Goal: Task Accomplishment & Management: Manage account settings

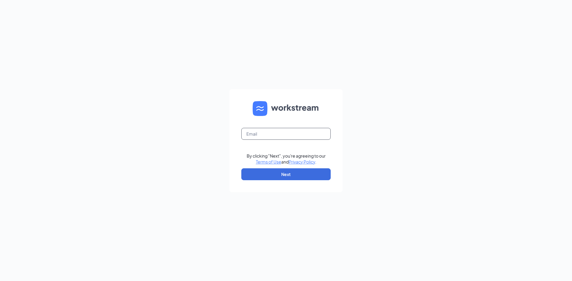
click at [316, 132] on input "text" at bounding box center [285, 134] width 89 height 12
type input "[EMAIL_ADDRESS][DOMAIN_NAME]"
click at [297, 180] on button "Next" at bounding box center [285, 175] width 89 height 12
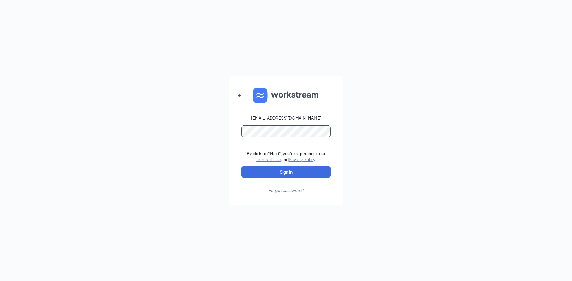
click at [241, 166] on button "Sign In" at bounding box center [285, 172] width 89 height 12
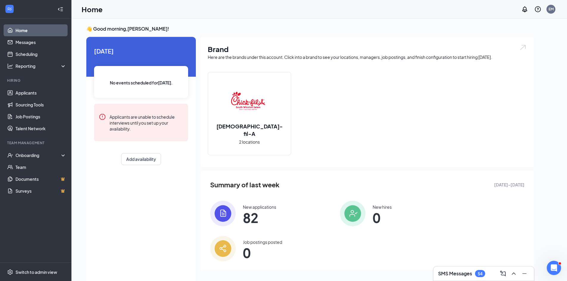
click at [8, 7] on icon "WorkstreamLogo" at bounding box center [10, 9] width 6 height 6
click at [554, 7] on div "EM" at bounding box center [551, 9] width 9 height 9
click at [510, 51] on link "Account settings" at bounding box center [521, 53] width 64 height 6
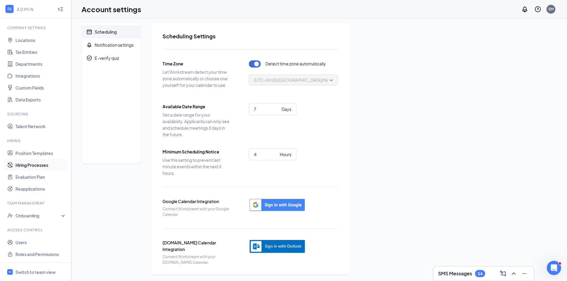
scroll to position [4, 0]
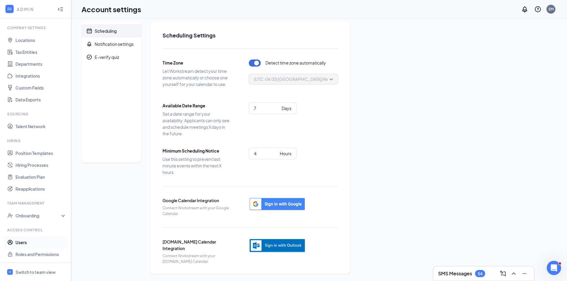
click at [25, 242] on link "Users" at bounding box center [40, 243] width 51 height 12
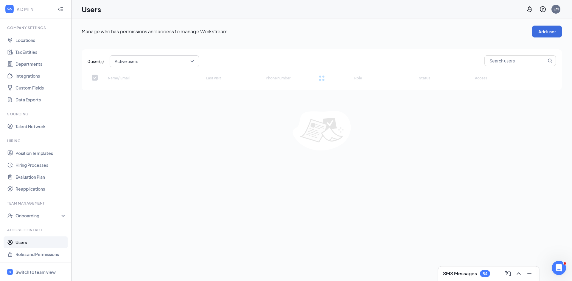
checkbox input "false"
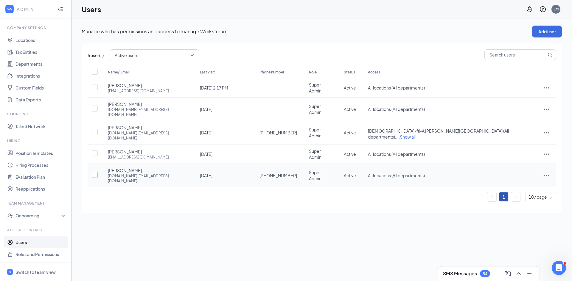
click at [93, 172] on input "checkbox" at bounding box center [95, 175] width 6 height 6
click at [149, 56] on button "Disable user(s)" at bounding box center [144, 55] width 39 height 12
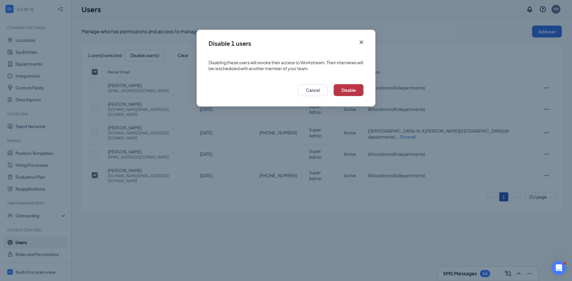
click at [343, 88] on button "Disable" at bounding box center [348, 90] width 30 height 12
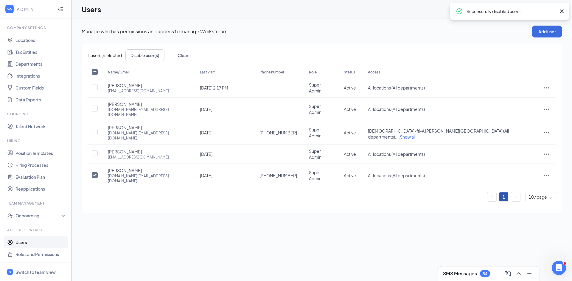
checkbox input "false"
